Goal: Find specific page/section: Find specific page/section

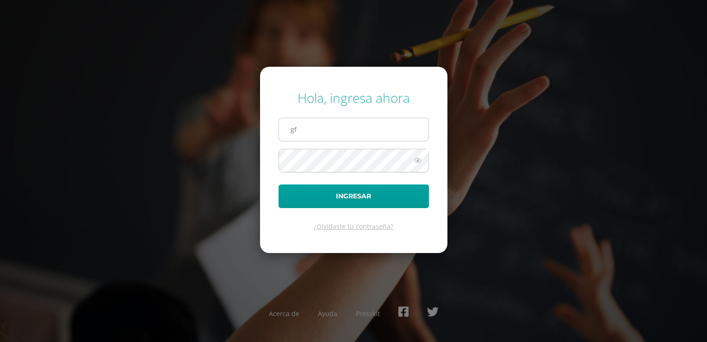
type input "gfcastillo@gmail.com"
click at [279, 184] on button "Ingresar" at bounding box center [354, 196] width 150 height 24
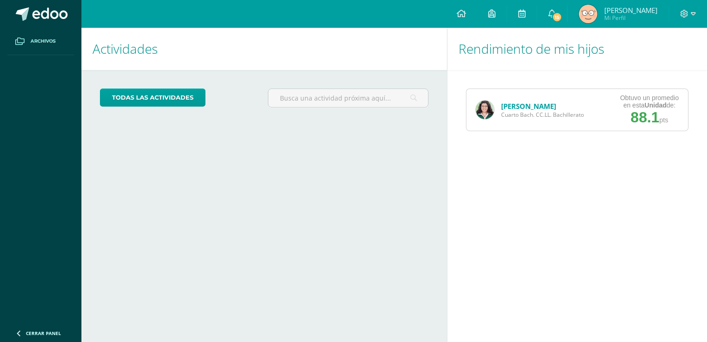
click at [40, 39] on span "Archivos" at bounding box center [43, 40] width 25 height 7
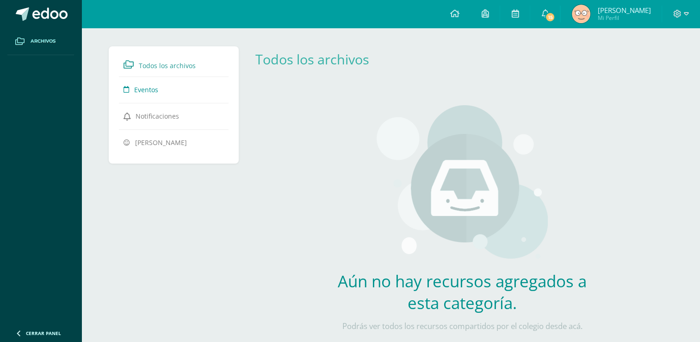
click at [156, 90] on span "Eventos" at bounding box center [146, 89] width 24 height 9
click at [575, 13] on img at bounding box center [581, 14] width 19 height 19
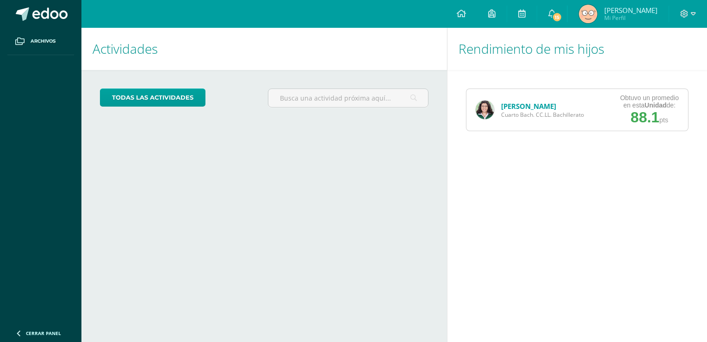
click at [659, 118] on span "pts" at bounding box center [663, 119] width 9 height 7
click at [492, 107] on img at bounding box center [485, 109] width 19 height 19
